Goal: Transaction & Acquisition: Subscribe to service/newsletter

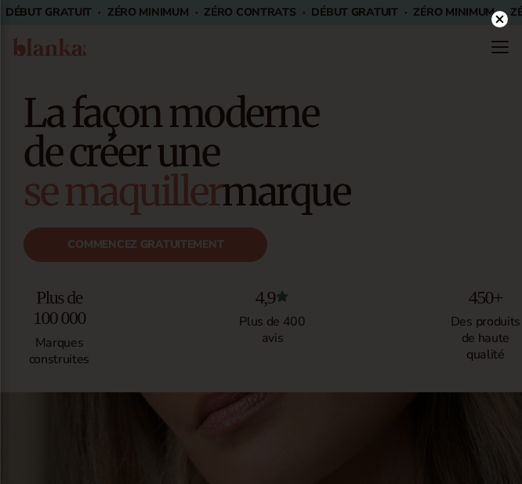
scroll to position [64, 0]
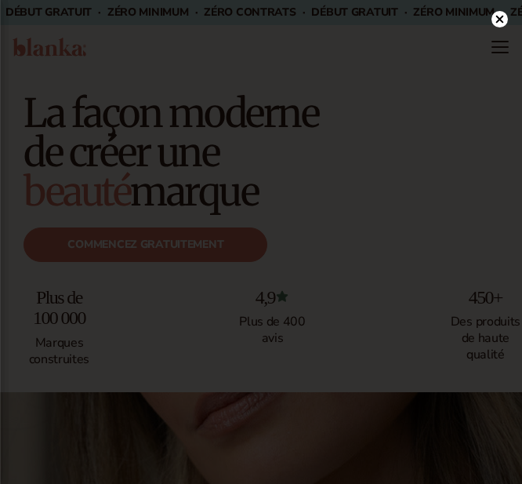
click at [500, 5] on div at bounding box center [500, 18] width 16 height 27
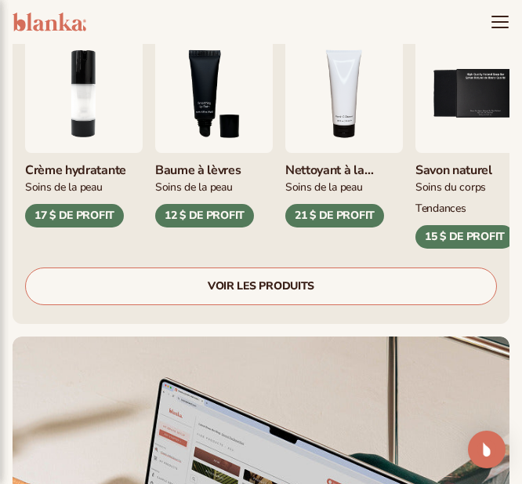
scroll to position [1082, 0]
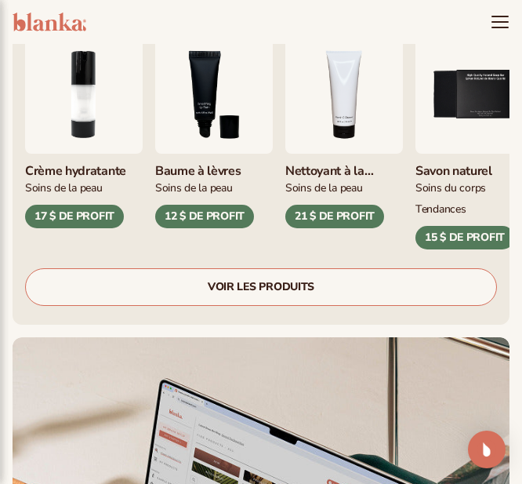
click at [256, 284] on font "VOIR LES PRODUITS" at bounding box center [261, 286] width 107 height 15
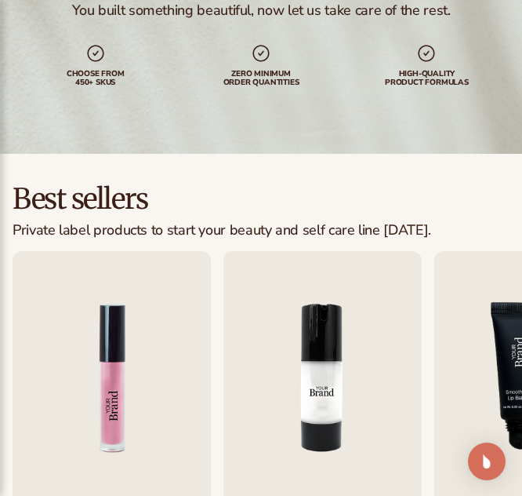
scroll to position [193, 0]
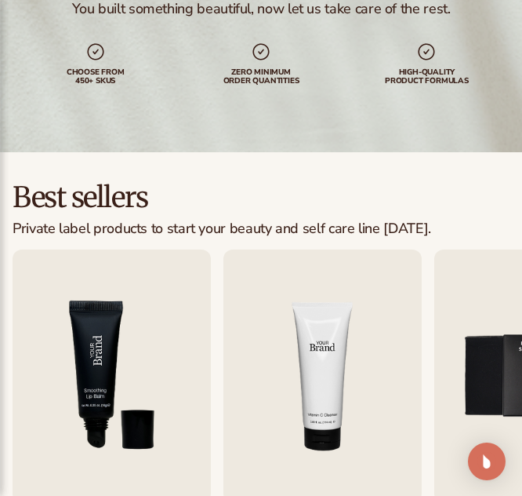
click at [249, 289] on img "4 / 9" at bounding box center [323, 375] width 198 height 253
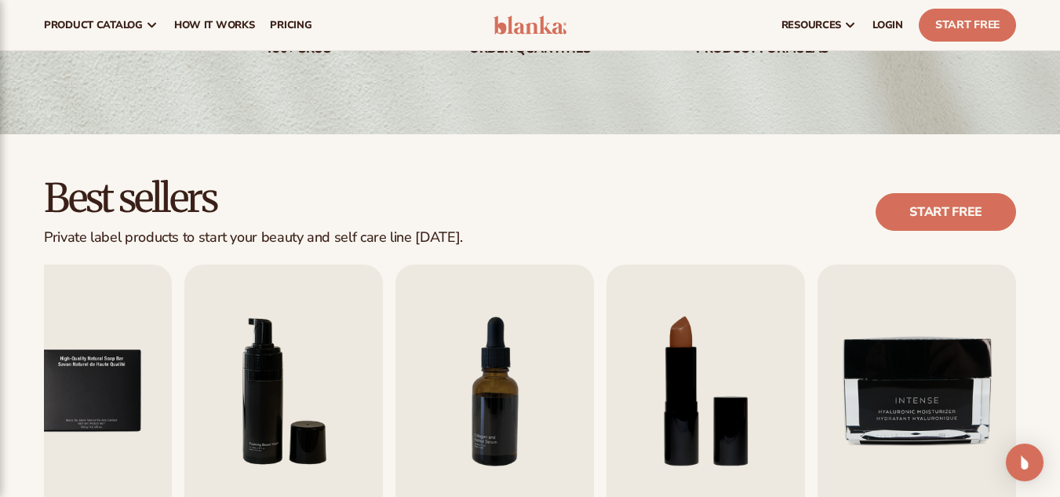
scroll to position [0, 0]
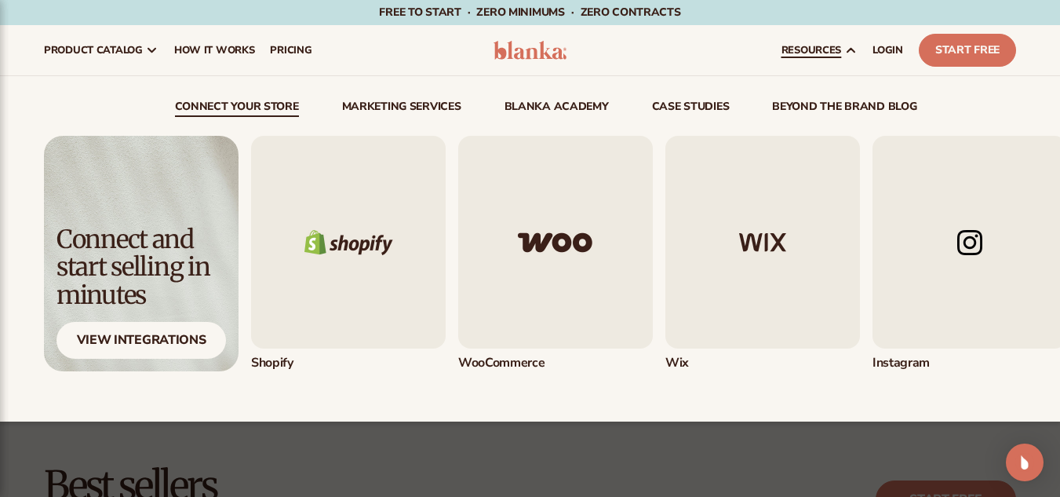
click at [522, 39] on link "resources" at bounding box center [818, 50] width 91 height 50
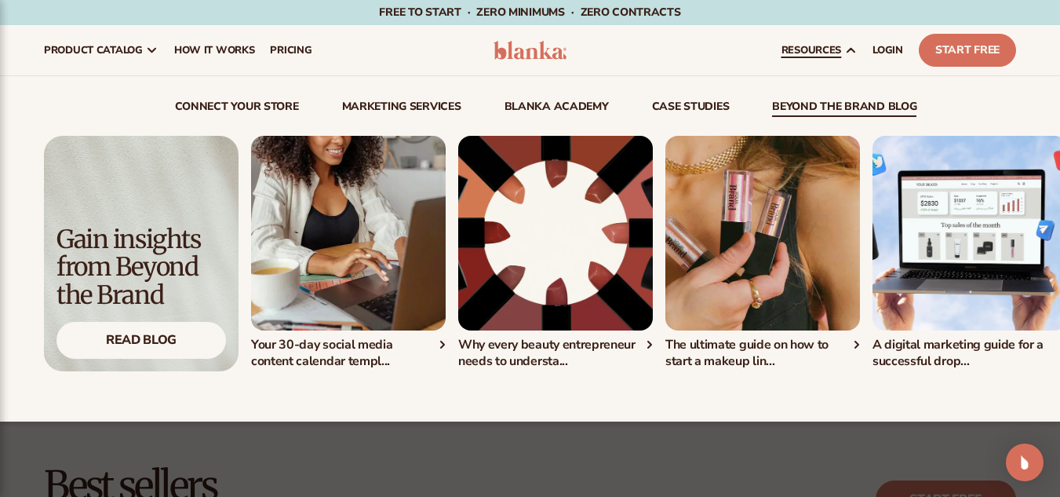
click at [522, 42] on link "resources" at bounding box center [818, 50] width 91 height 50
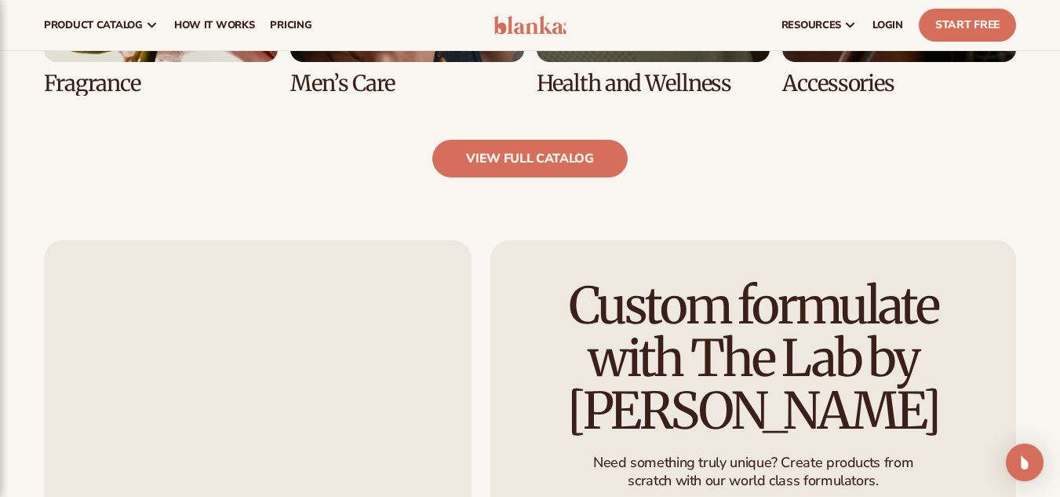
scroll to position [1168, 0]
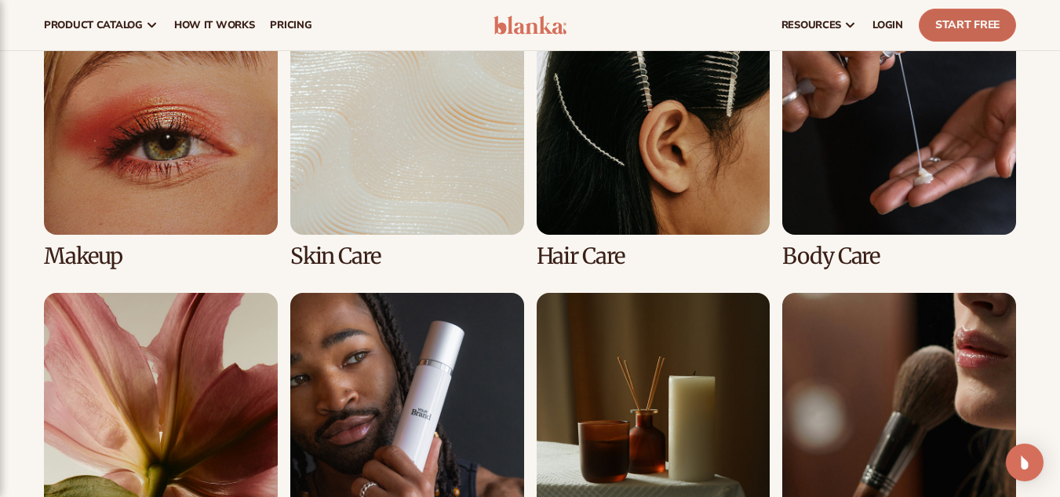
click at [522, 30] on link "Start Free" at bounding box center [967, 25] width 97 height 33
